Goal: Information Seeking & Learning: Learn about a topic

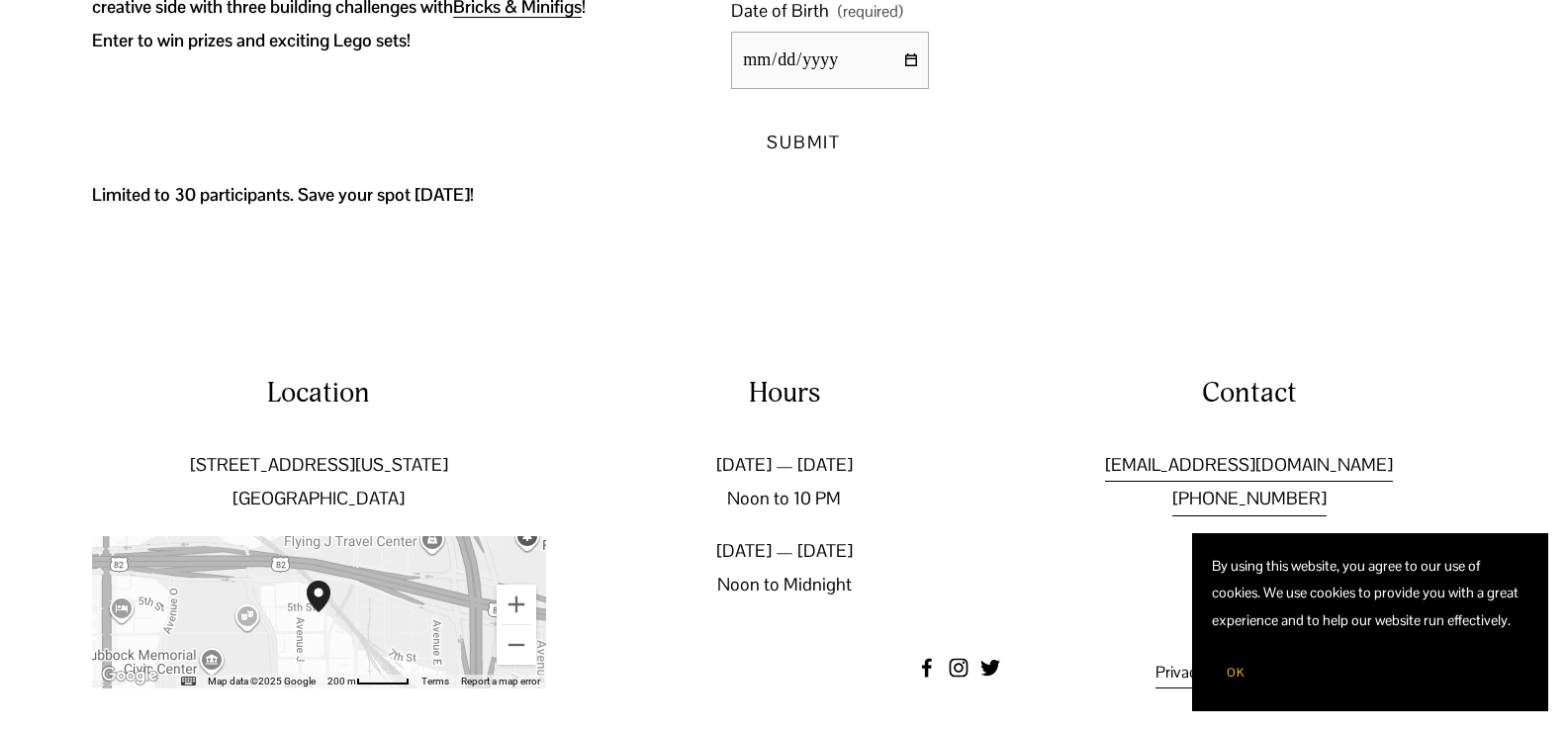
scroll to position [705, 0]
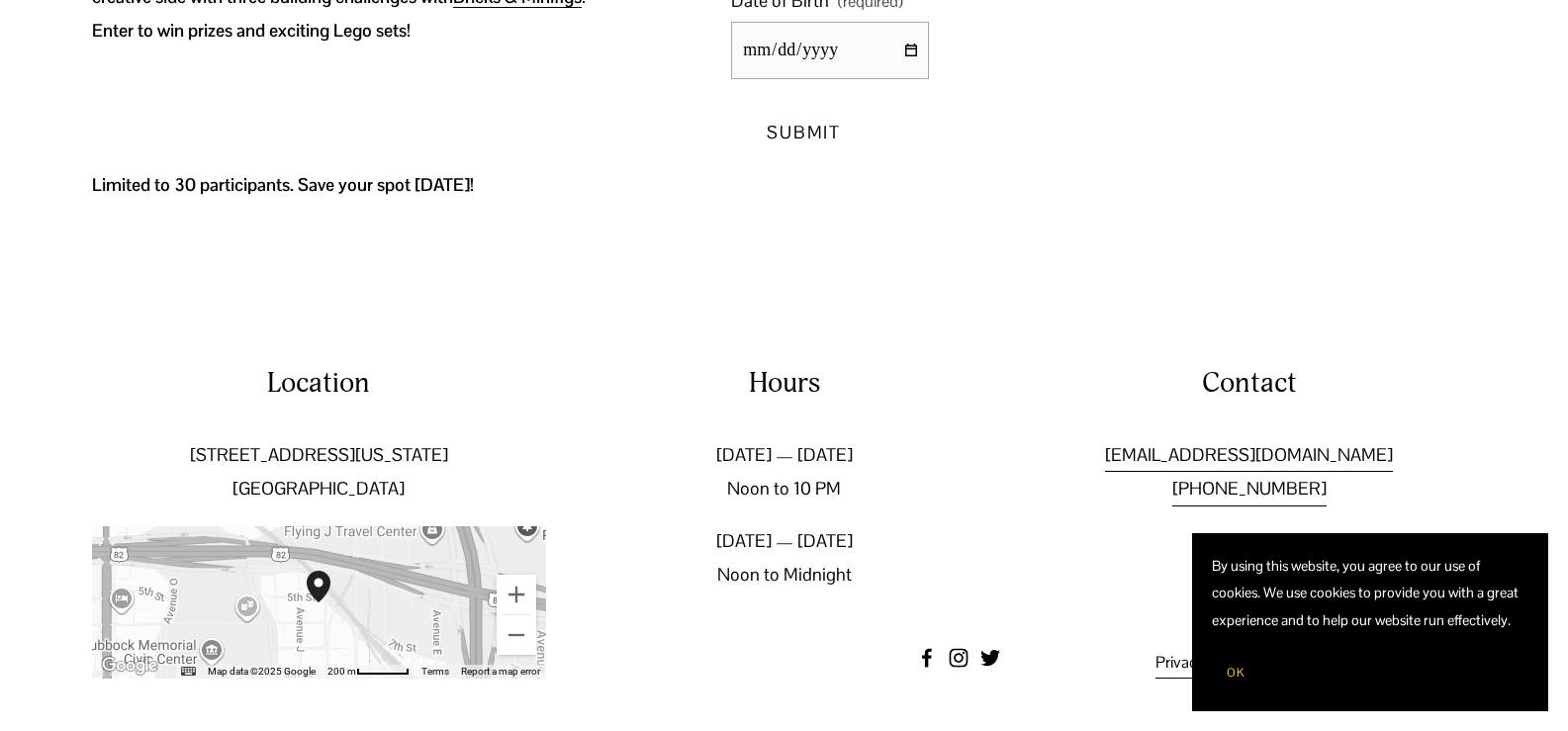
drag, startPoint x: 1572, startPoint y: 38, endPoint x: 1569, endPoint y: 426, distance: 388.0
click at [1567, 426] on html "By using this website, you agree to our use of cookies. We use cookies to provi…" at bounding box center [784, 14] width 1568 height 1434
click at [513, 633] on button "Zoom out" at bounding box center [517, 635] width 40 height 40
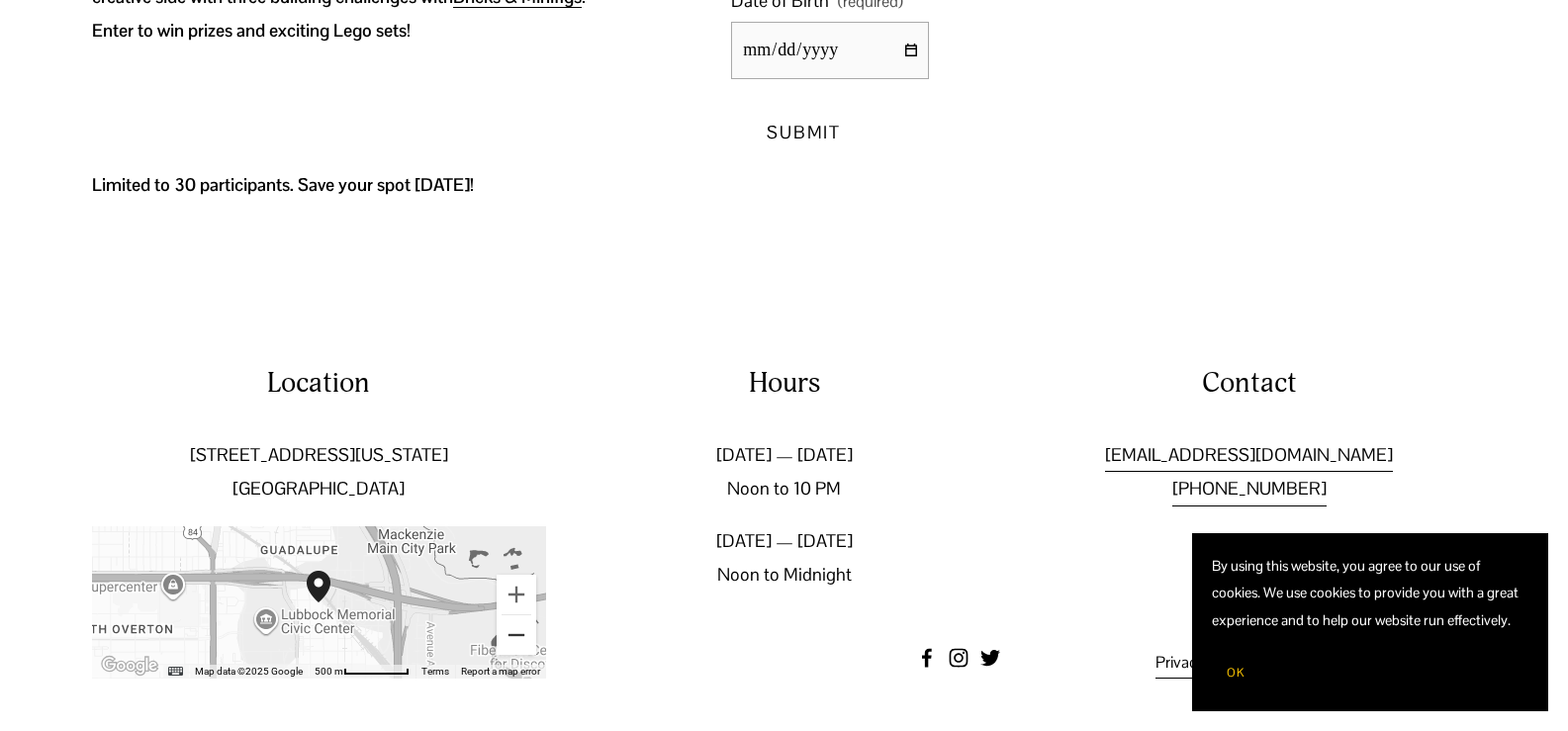
click at [513, 633] on button "Zoom out" at bounding box center [517, 635] width 40 height 40
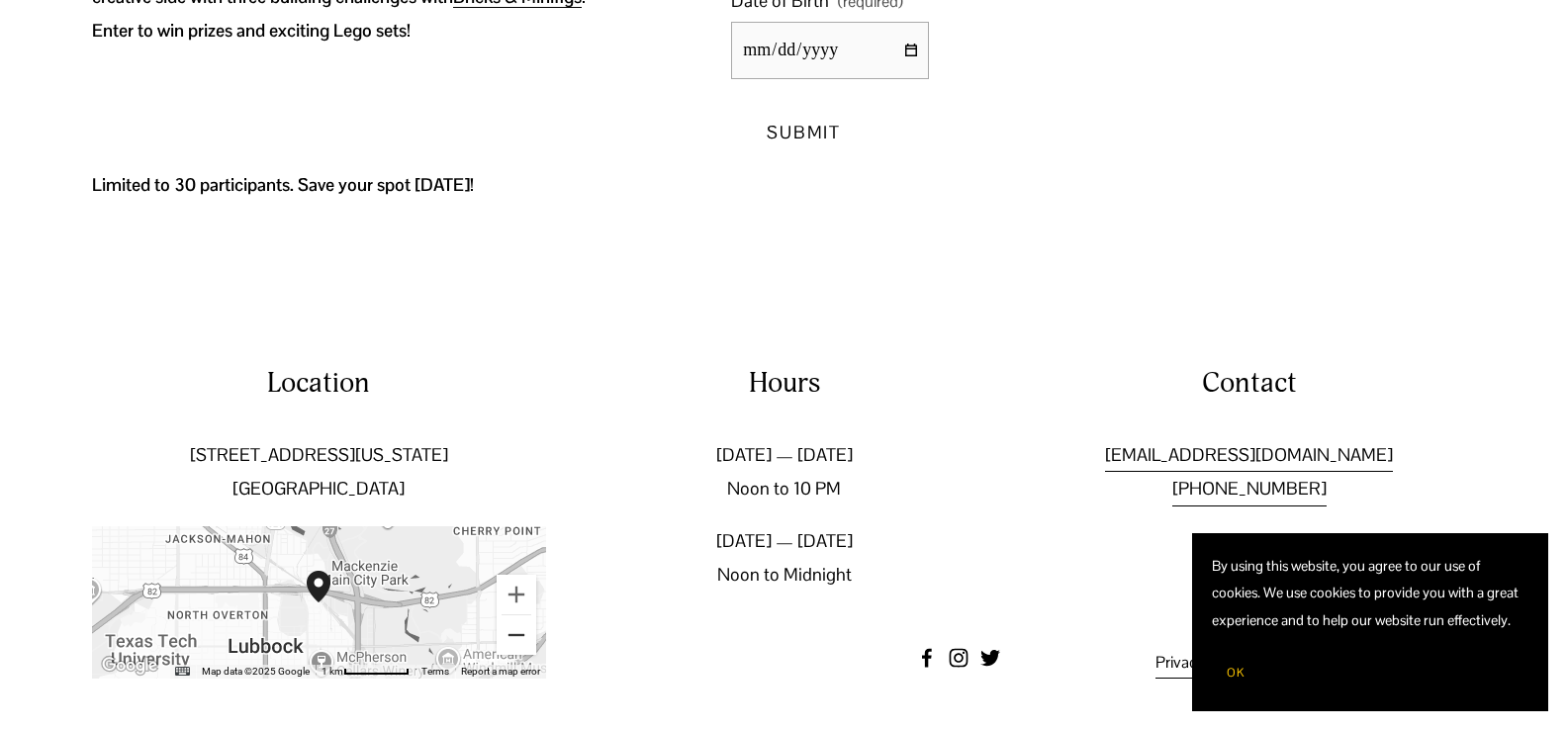
click at [513, 633] on button "Zoom out" at bounding box center [517, 635] width 40 height 40
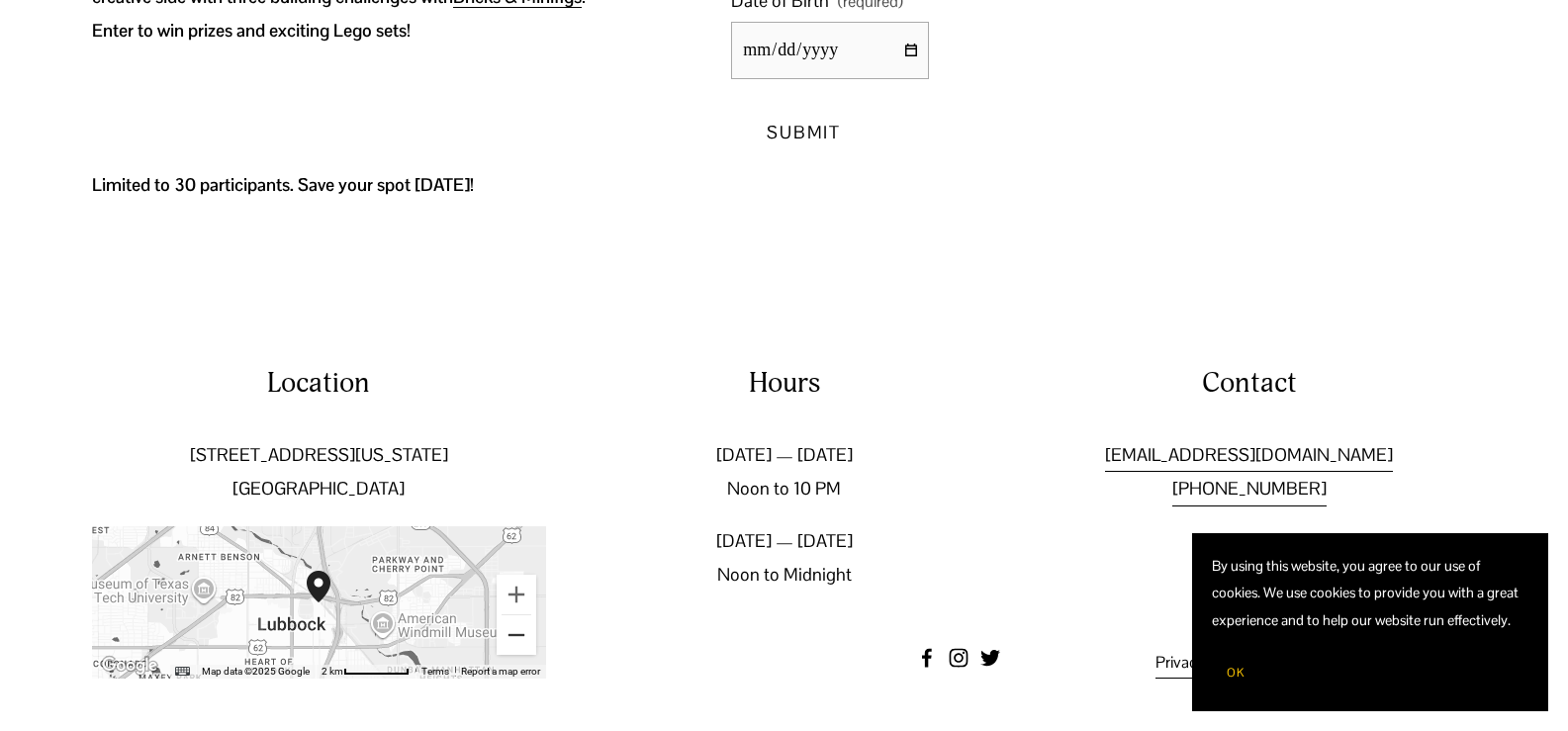
click at [513, 633] on button "Zoom out" at bounding box center [517, 635] width 40 height 40
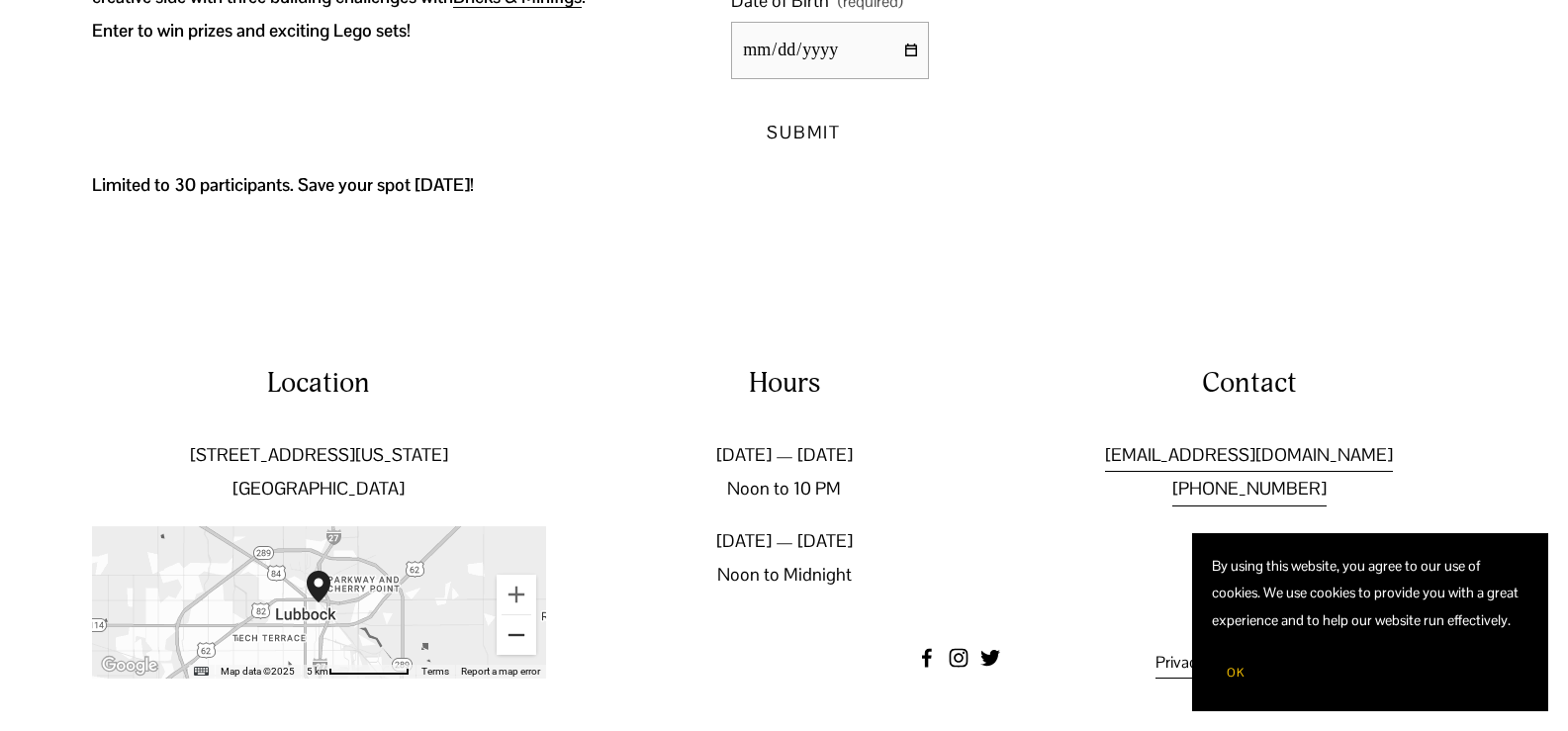
click at [513, 633] on button "Zoom out" at bounding box center [517, 635] width 40 height 40
click at [520, 593] on button "Zoom in" at bounding box center [517, 594] width 40 height 40
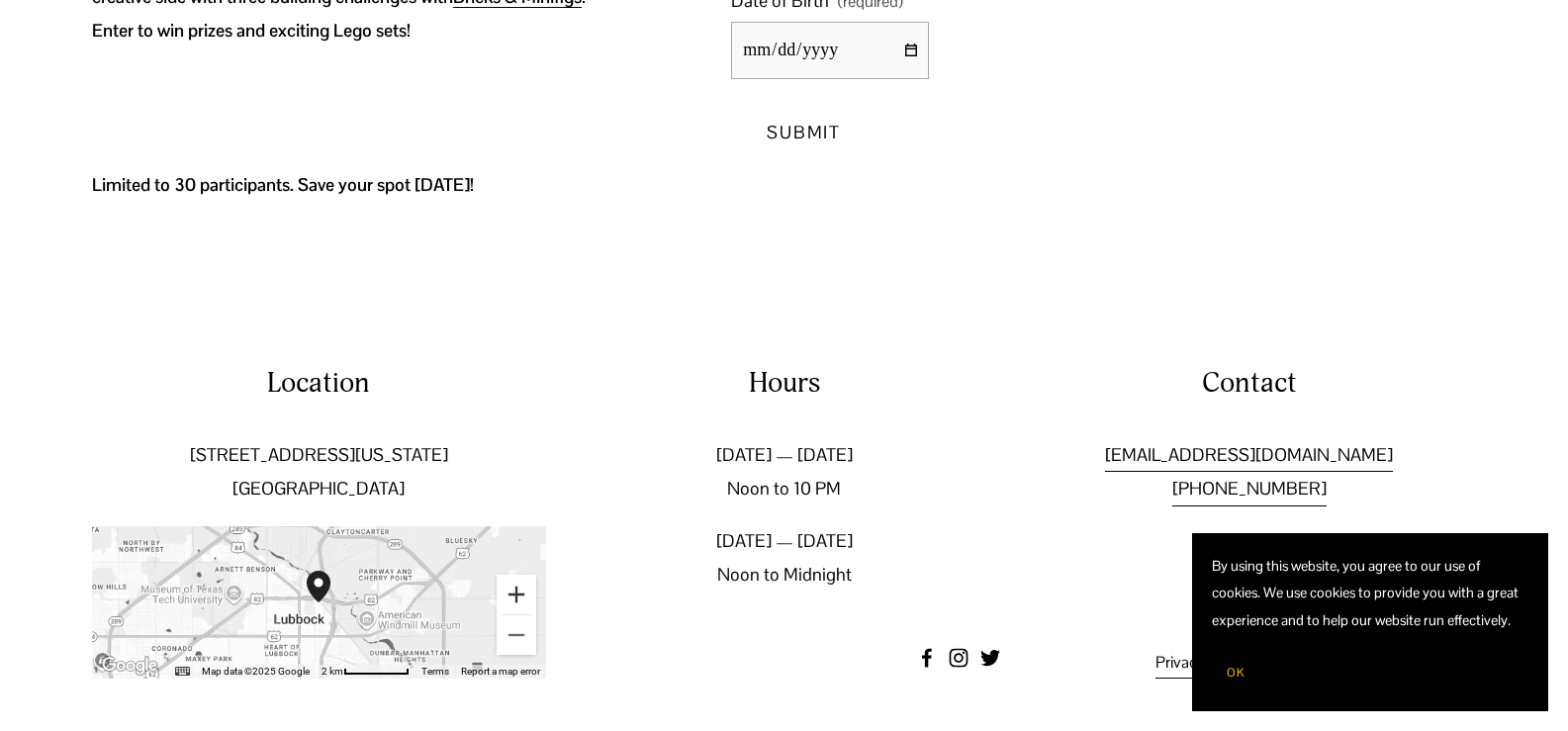
click at [520, 593] on button "Zoom in" at bounding box center [517, 594] width 40 height 40
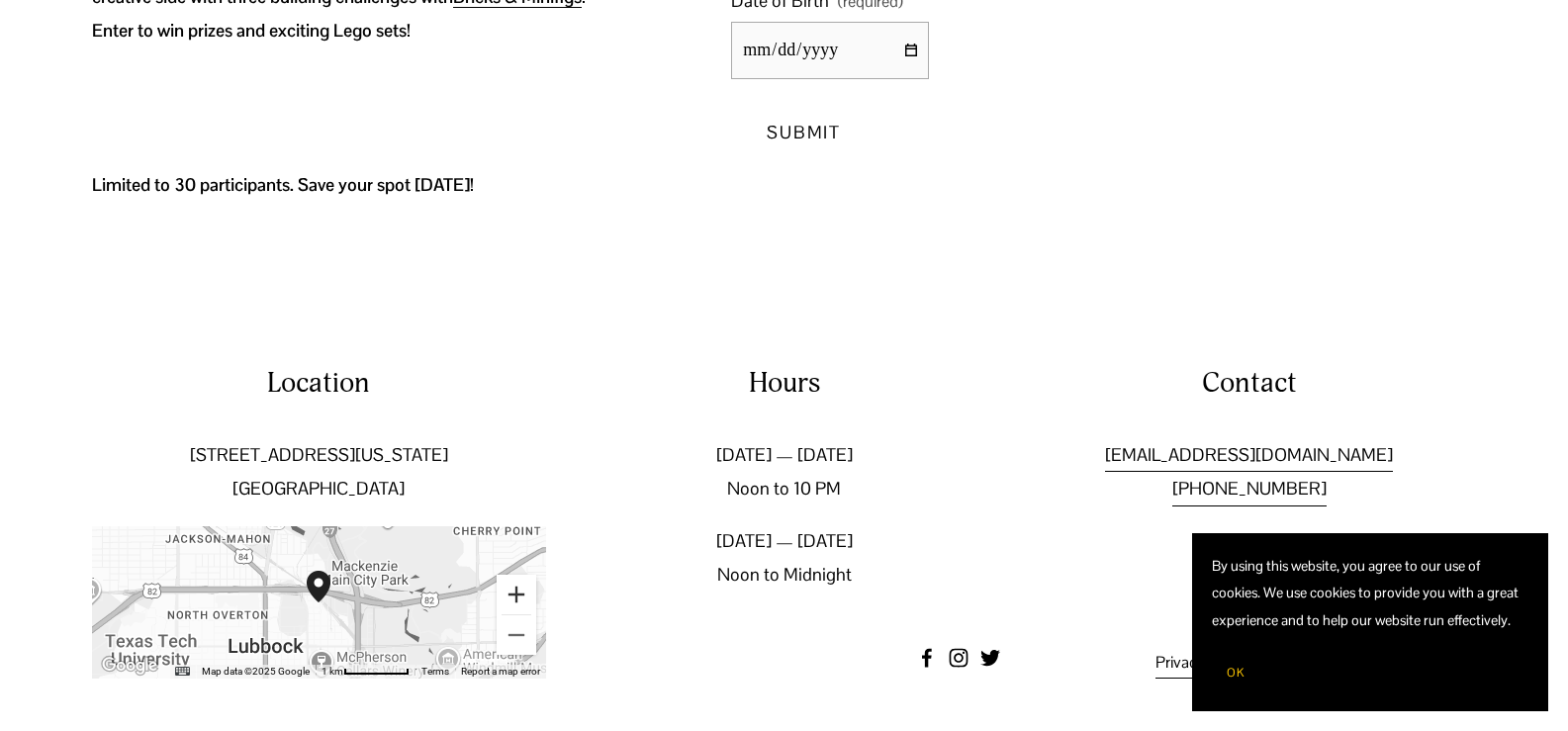
click at [520, 593] on button "Zoom in" at bounding box center [517, 594] width 40 height 40
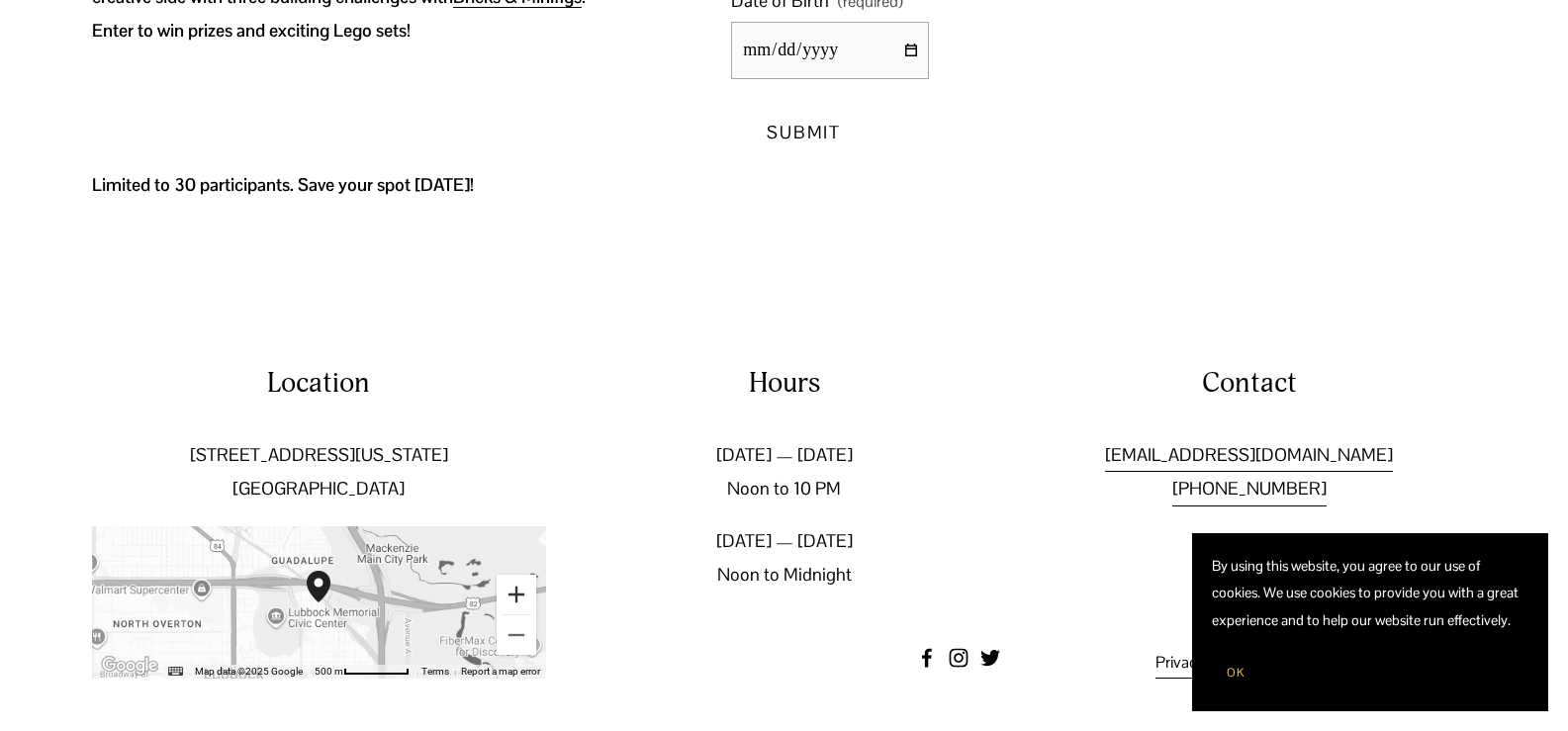
click at [520, 593] on button "Zoom in" at bounding box center [517, 594] width 40 height 40
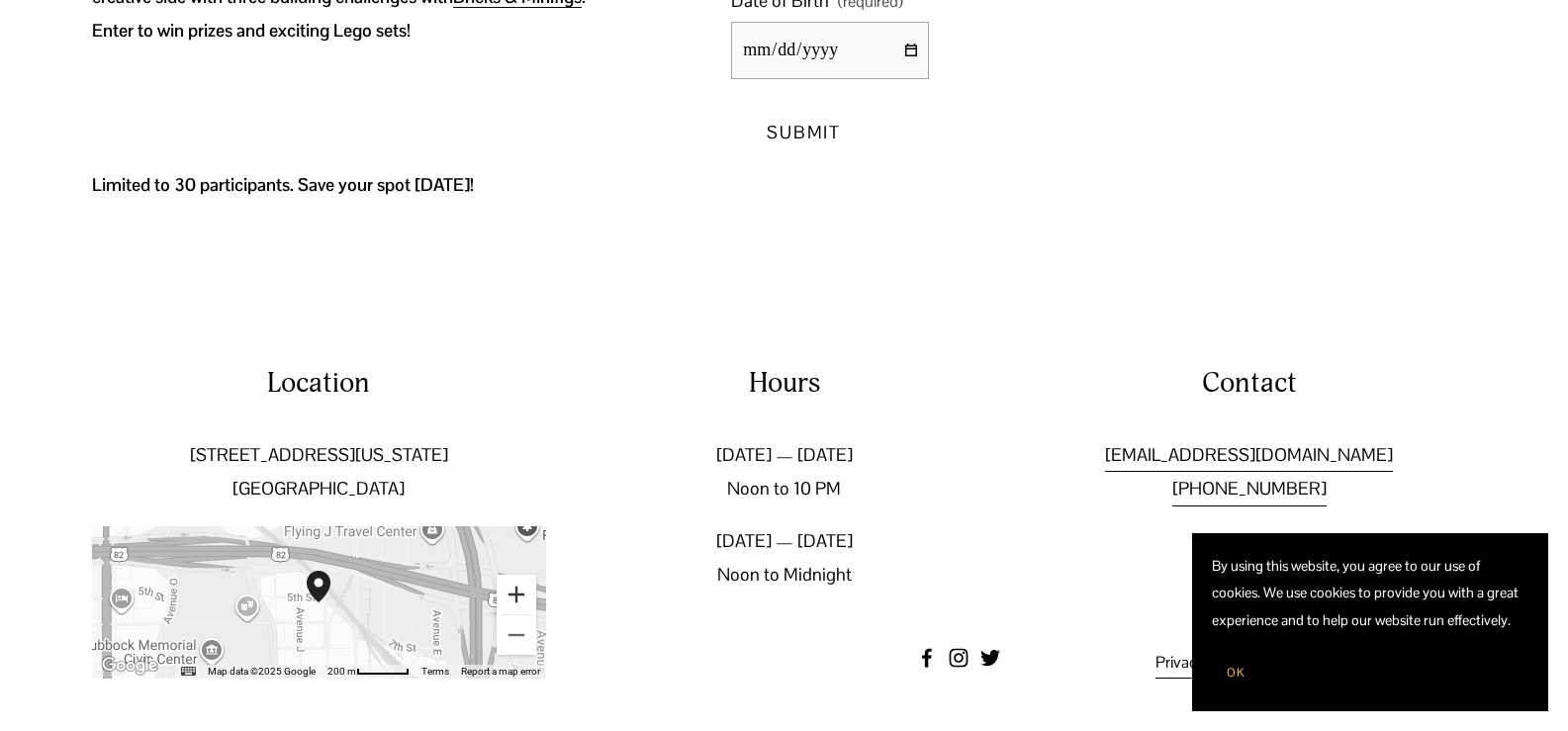
click at [520, 593] on button "Zoom in" at bounding box center [517, 594] width 40 height 40
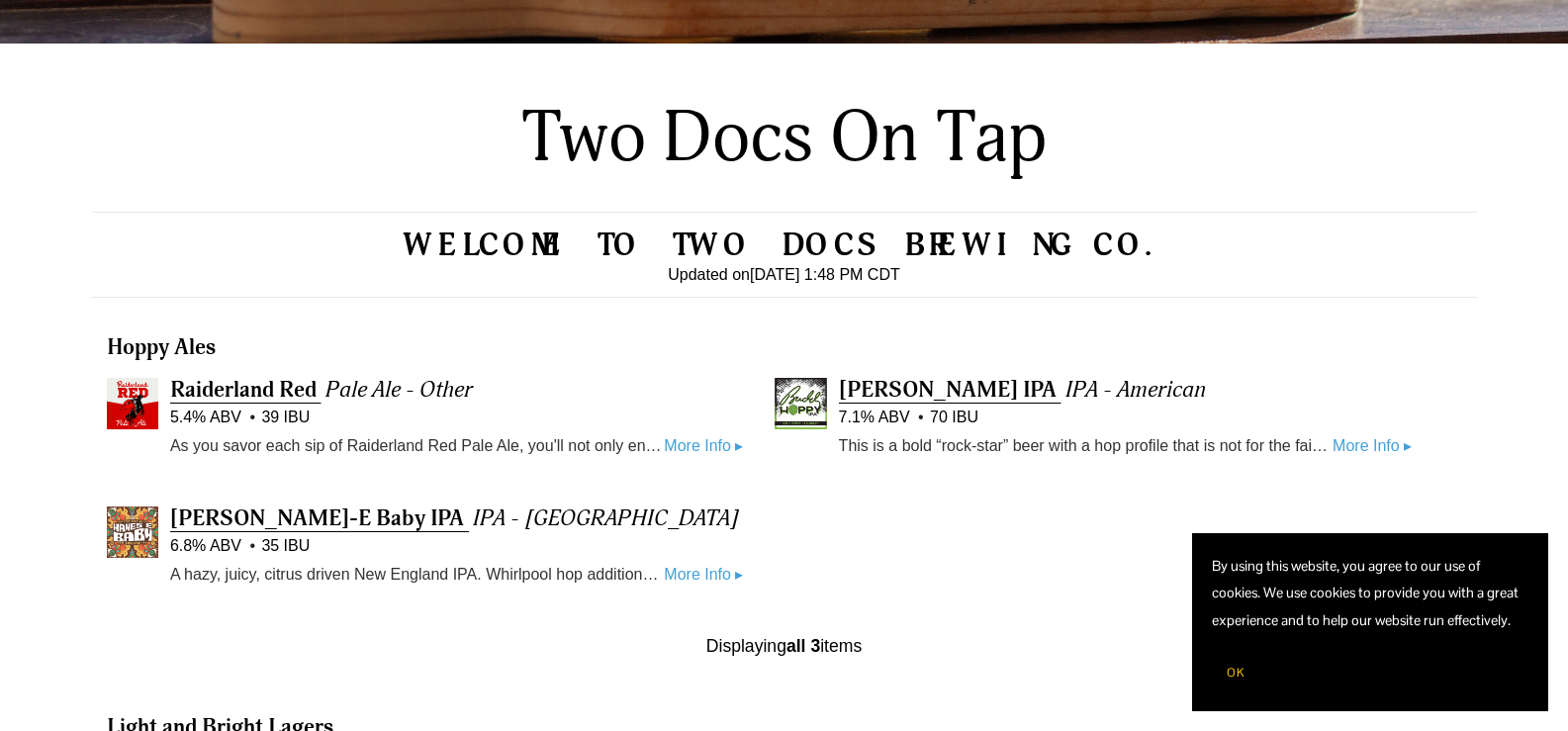
scroll to position [462, 0]
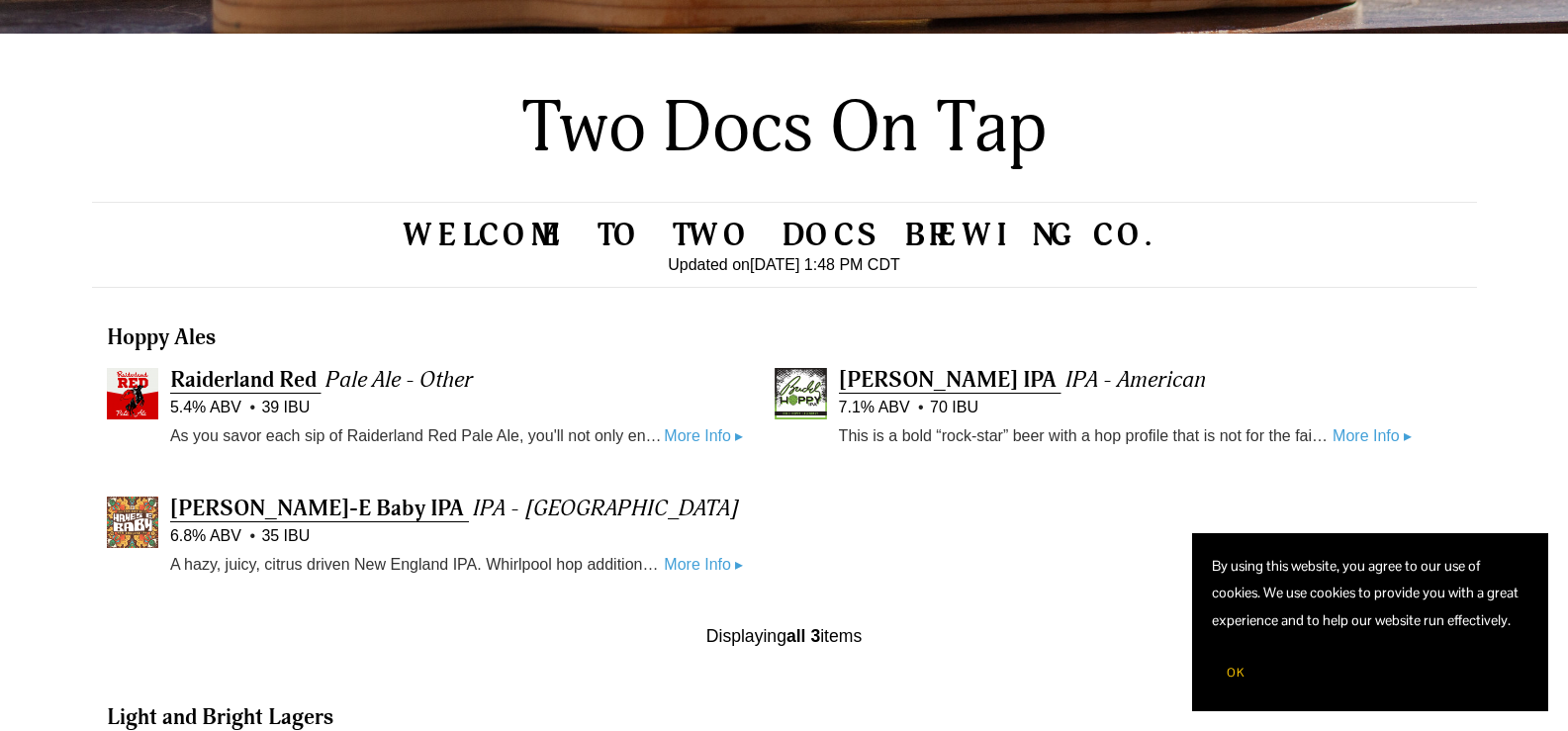
click at [1354, 437] on link "More Info ▸" at bounding box center [1373, 436] width 79 height 26
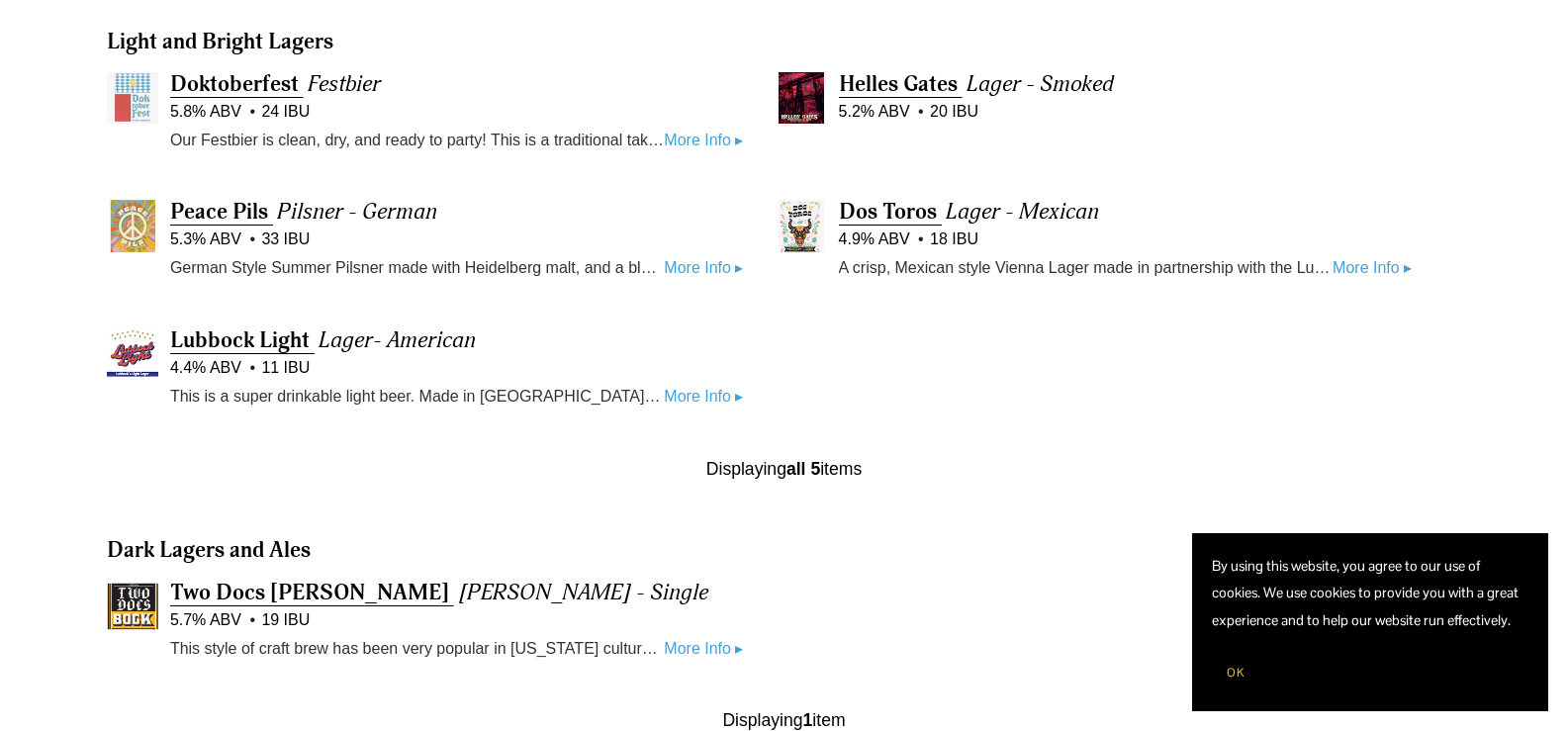
scroll to position [1265, 0]
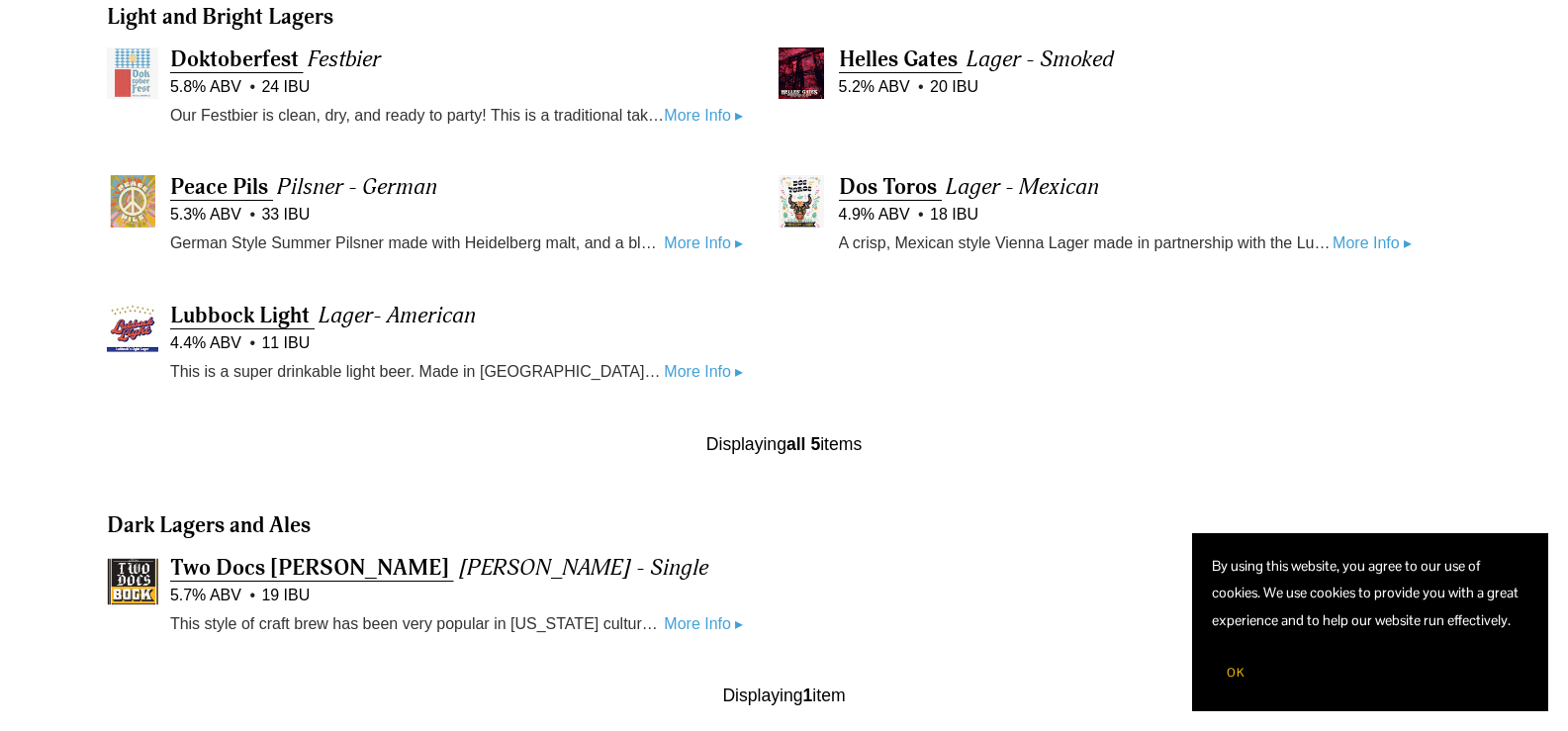
click at [1367, 245] on link "More Info ▸" at bounding box center [1373, 243] width 79 height 26
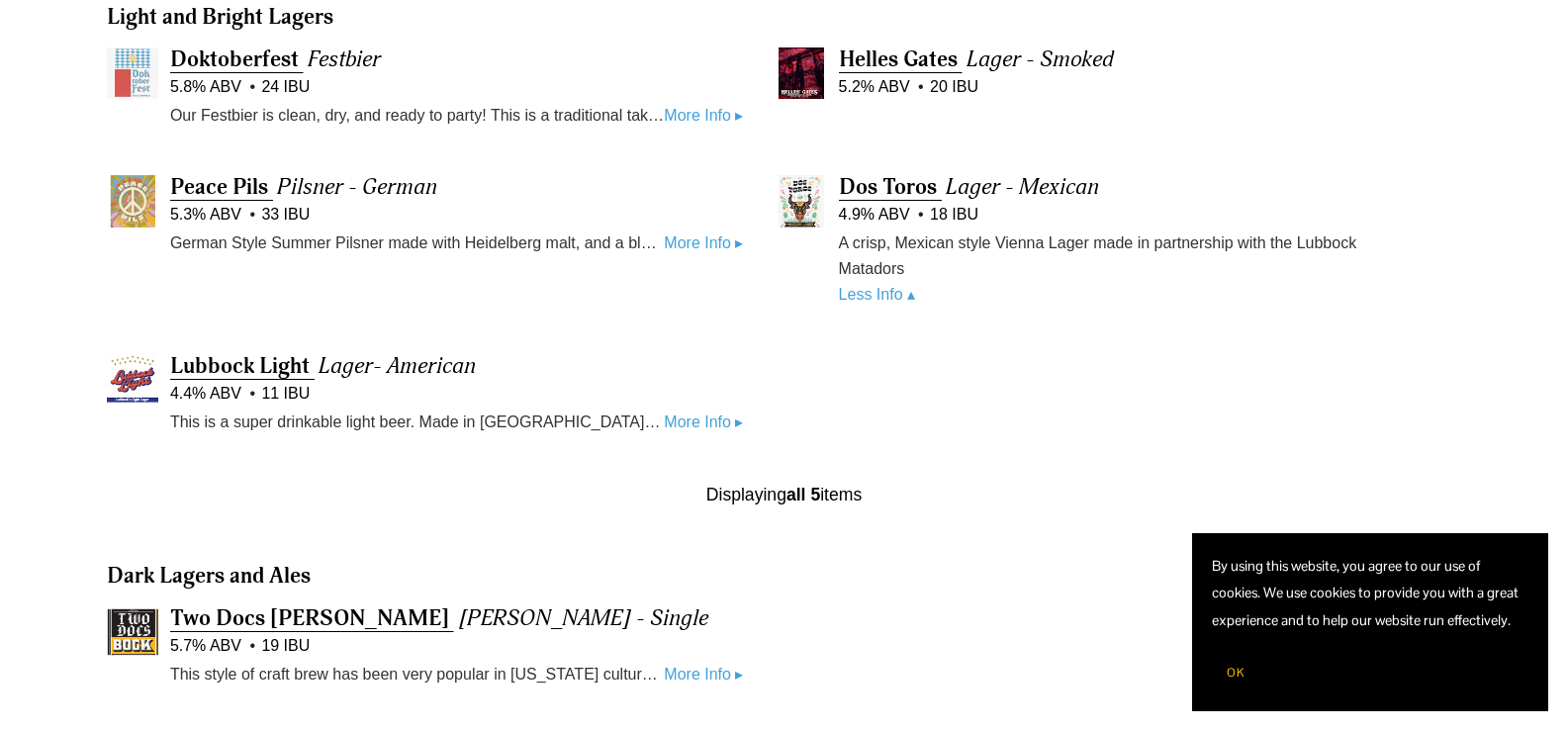
click at [686, 421] on link "More Info ▸" at bounding box center [703, 423] width 79 height 26
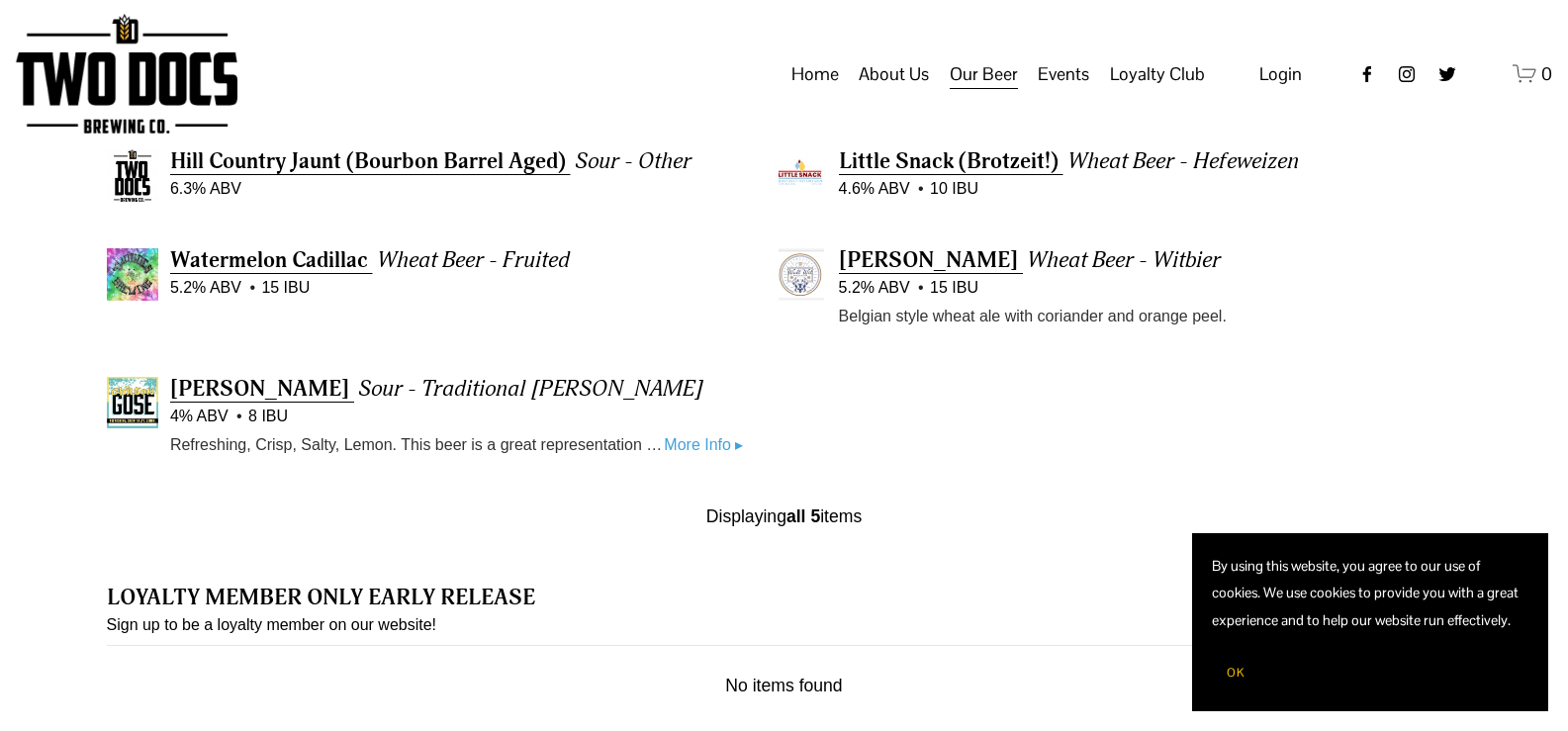
scroll to position [2017, 0]
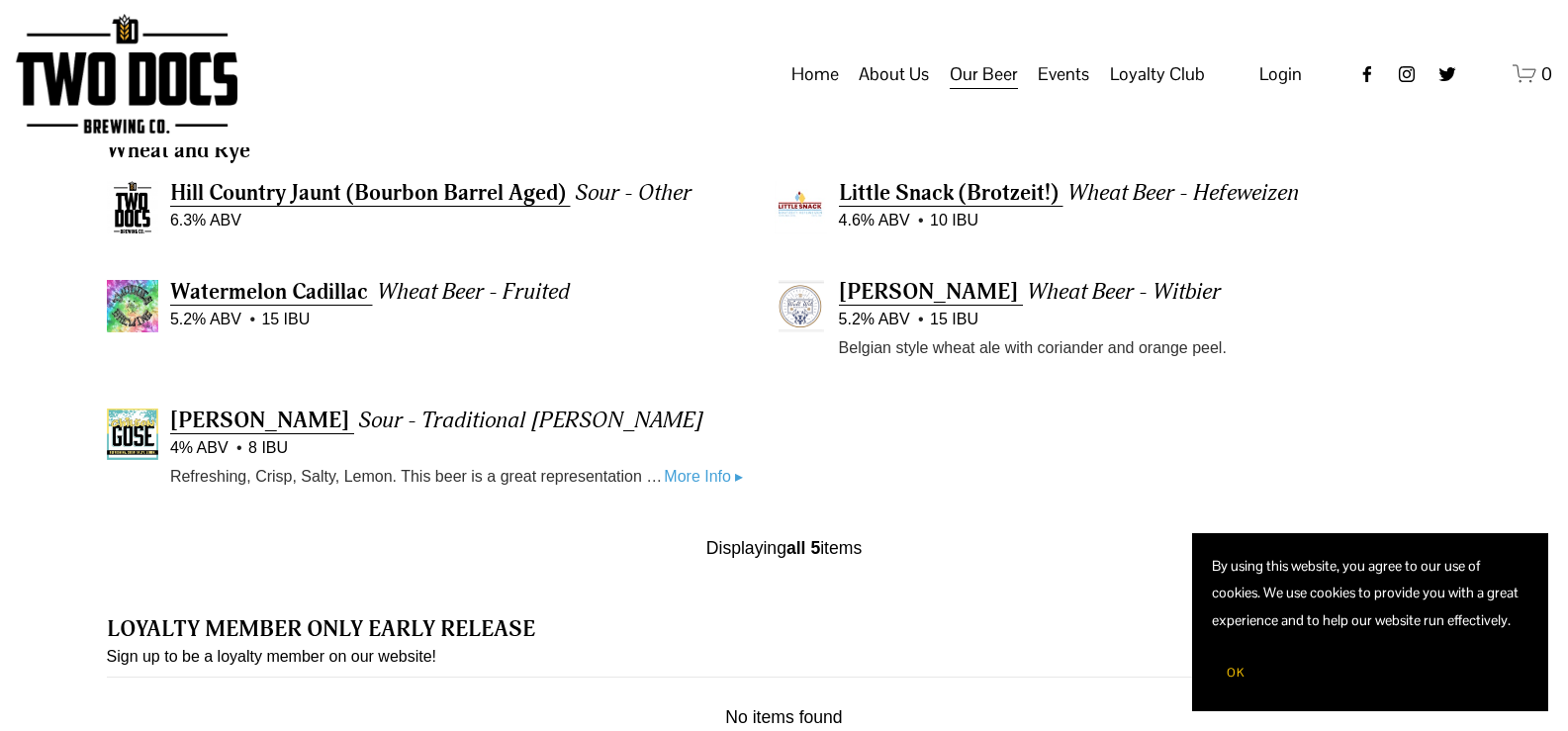
click at [692, 464] on link "More Info ▸" at bounding box center [703, 477] width 79 height 26
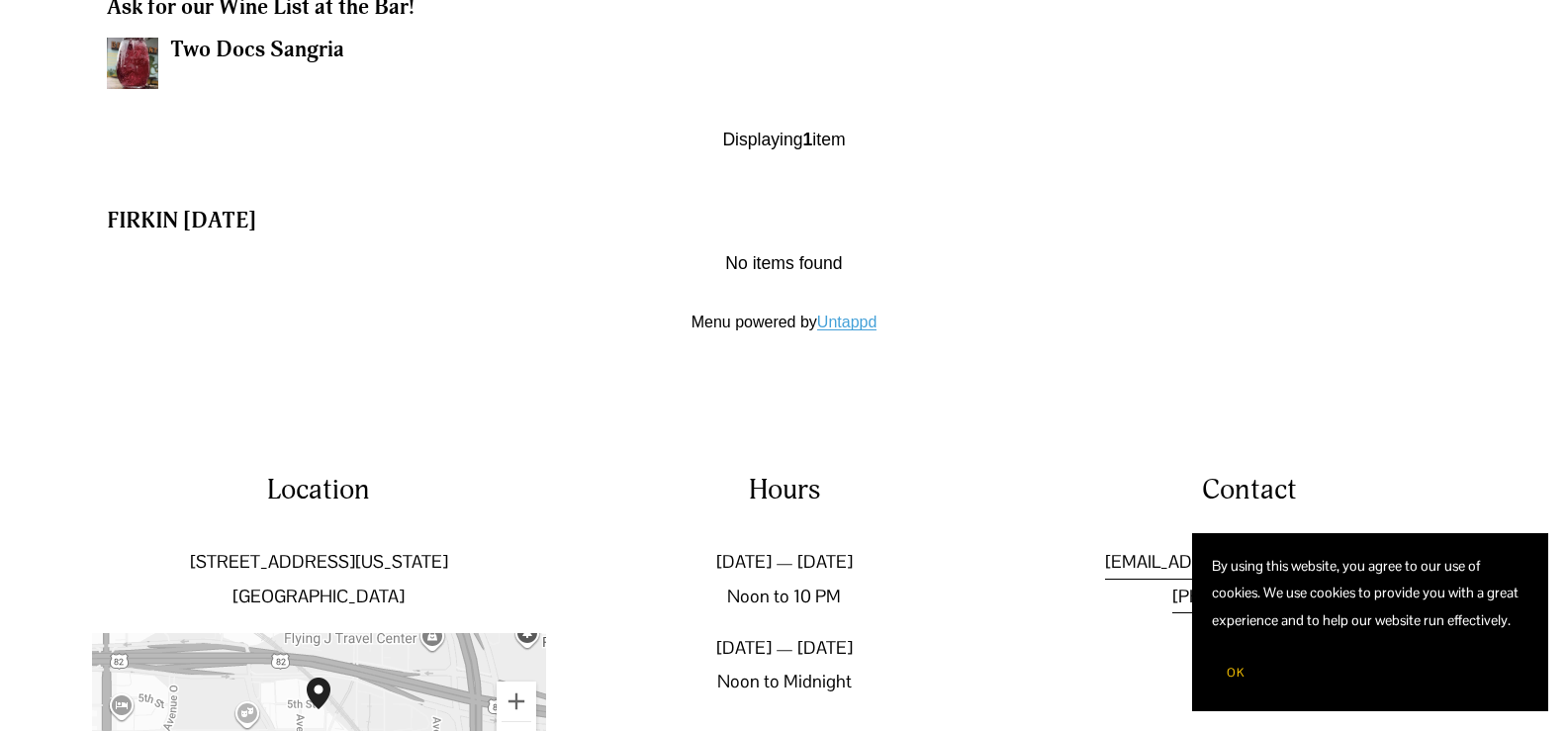
scroll to position [2944, 0]
